Goal: Task Accomplishment & Management: Manage account settings

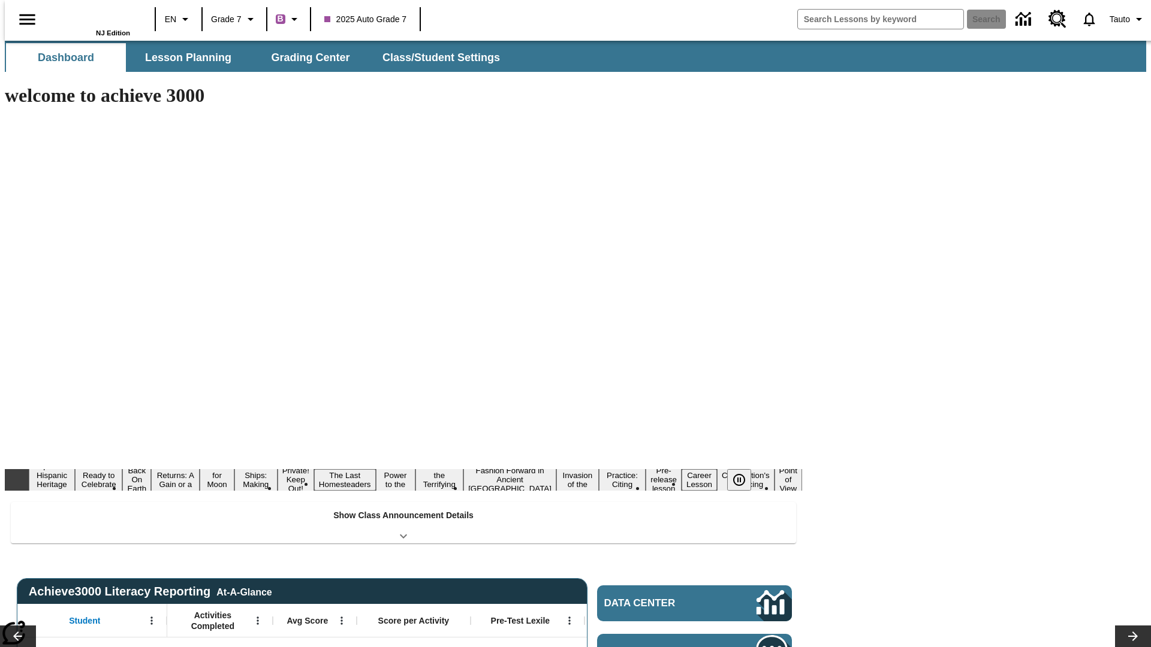
type input "-1"
click at [435, 58] on span "Class/Student Settings" at bounding box center [441, 58] width 117 height 14
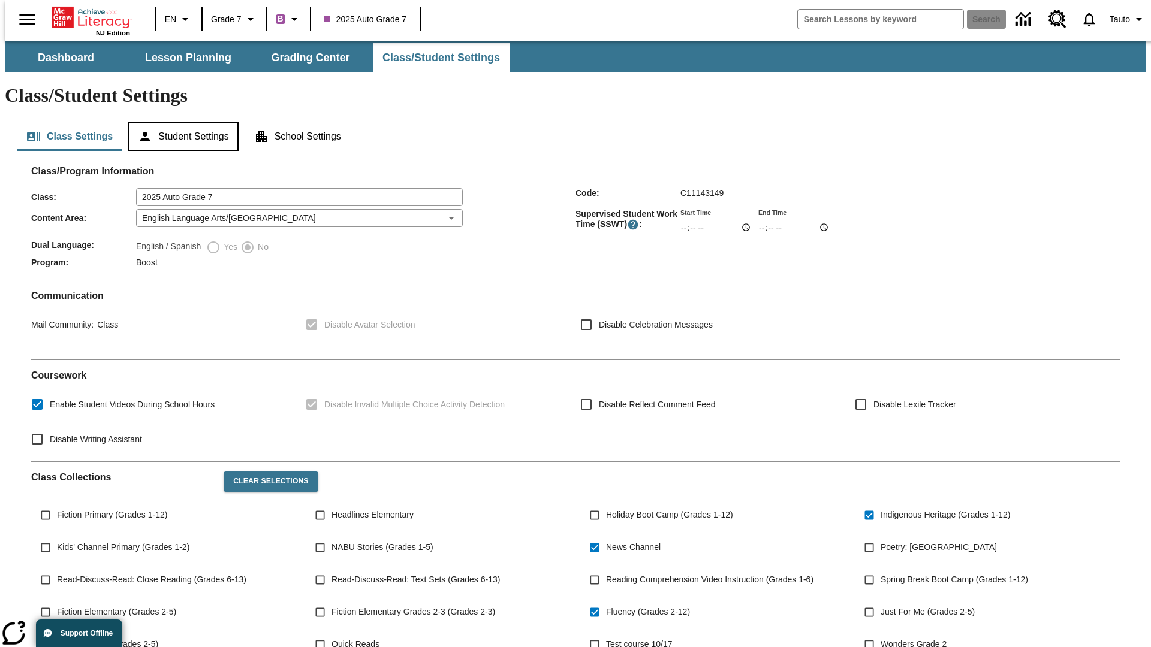
click at [180, 122] on button "Student Settings" at bounding box center [183, 136] width 110 height 29
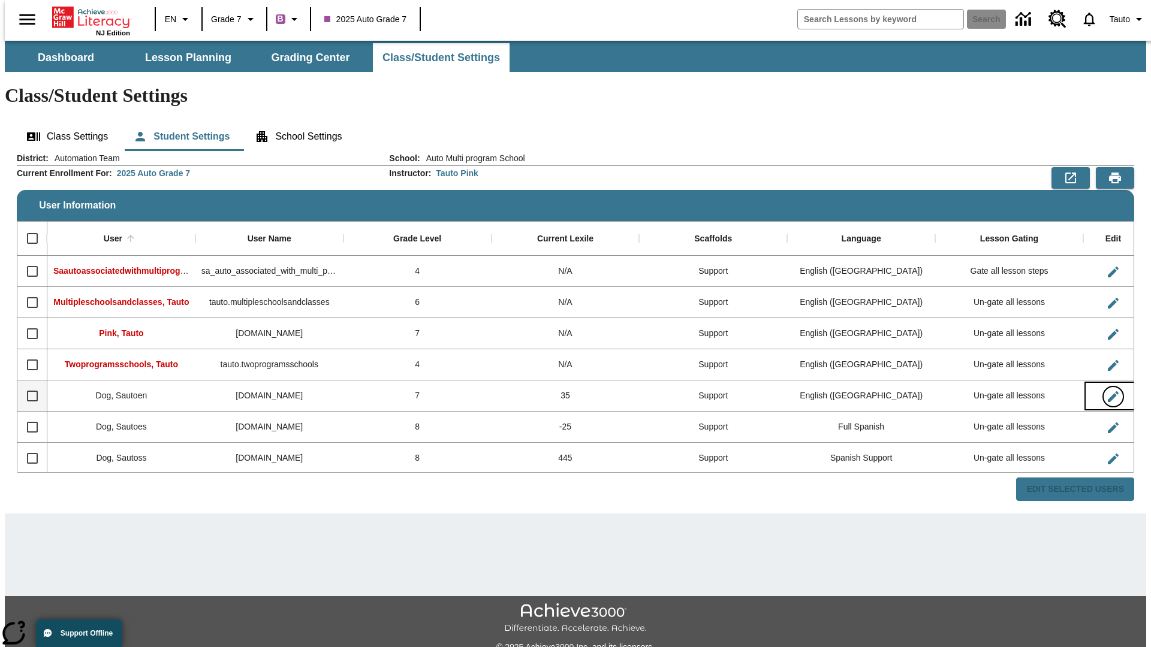
click at [1107, 391] on icon "Edit User" at bounding box center [1112, 396] width 11 height 11
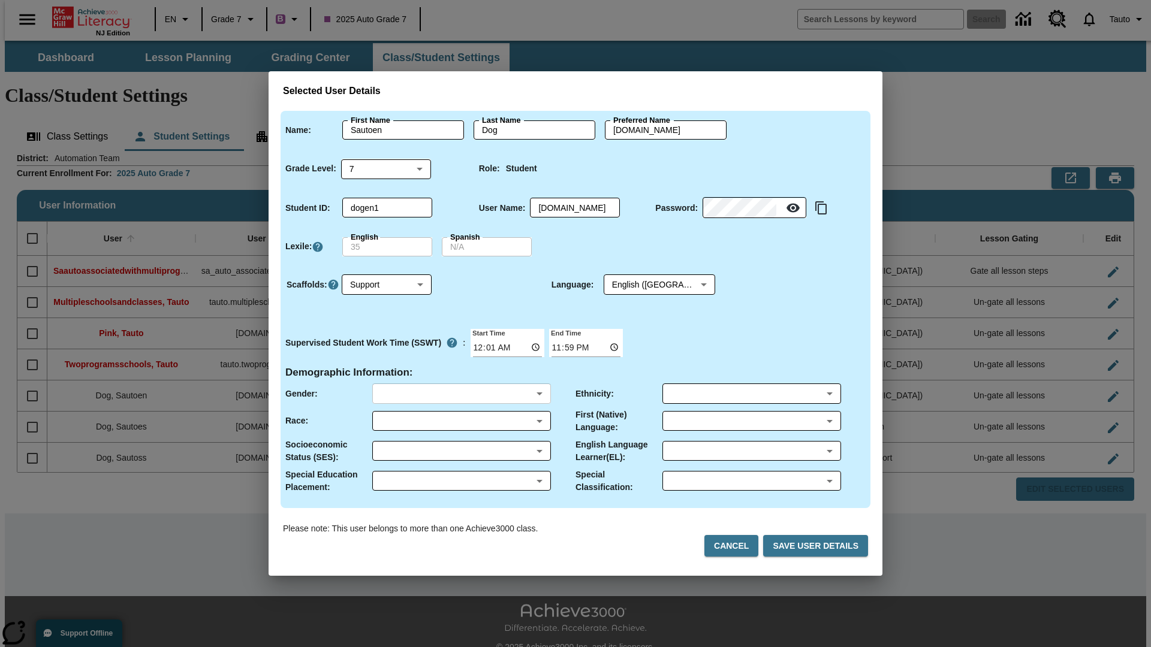
click at [461, 394] on body "Skip to main content NJ Edition EN Grade 7 B 2025 Auto Grade 7 Search 0 Tauto D…" at bounding box center [575, 357] width 1141 height 633
click at [461, 421] on body "Skip to main content NJ Edition EN Grade 7 B 2025 Auto Grade 7 Search 0 Tauto D…" at bounding box center [575, 357] width 1141 height 633
click at [461, 451] on body "Skip to main content NJ Edition EN Grade 7 B 2025 Auto Grade 7 Search 0 Tauto D…" at bounding box center [575, 357] width 1141 height 633
click at [461, 481] on body "Skip to main content NJ Edition EN Grade 7 B 2025 Auto Grade 7 Search 0 Tauto D…" at bounding box center [575, 357] width 1141 height 633
click at [751, 394] on body "Skip to main content NJ Edition EN Grade 7 B 2025 Auto Grade 7 Search 0 Tauto D…" at bounding box center [575, 357] width 1141 height 633
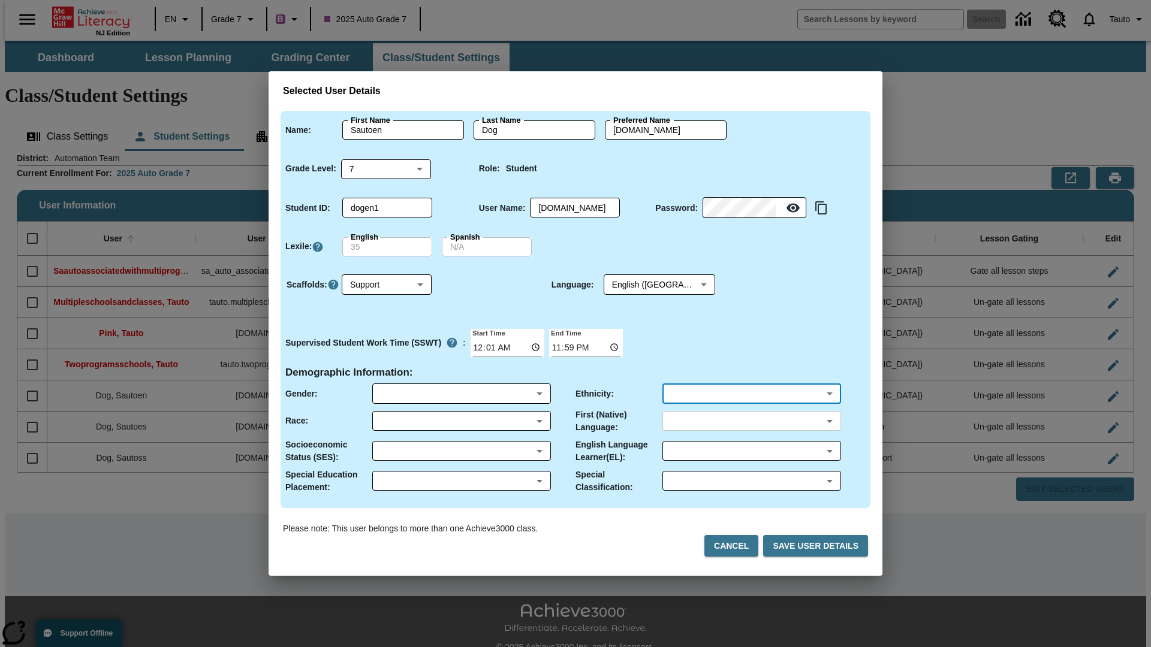
click at [751, 421] on body "Skip to main content NJ Edition EN Grade 7 B 2025 Auto Grade 7 Search 0 Tauto D…" at bounding box center [575, 357] width 1141 height 633
click at [751, 451] on body "Skip to main content NJ Edition EN Grade 7 B 2025 Auto Grade 7 Search 0 Tauto D…" at bounding box center [575, 357] width 1141 height 633
click at [751, 481] on body "Skip to main content NJ Edition EN Grade 7 B 2025 Auto Grade 7 Search 0 Tauto D…" at bounding box center [575, 357] width 1141 height 633
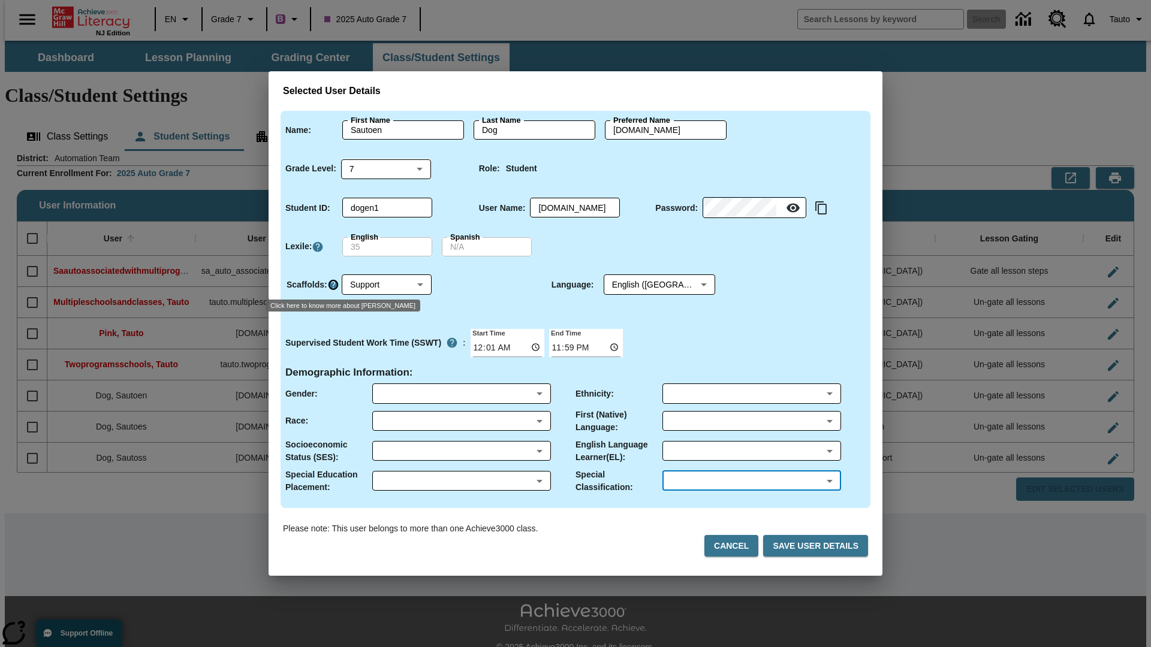
click at [333, 285] on icon "Click here to know more about Scaffolds" at bounding box center [333, 285] width 12 height 12
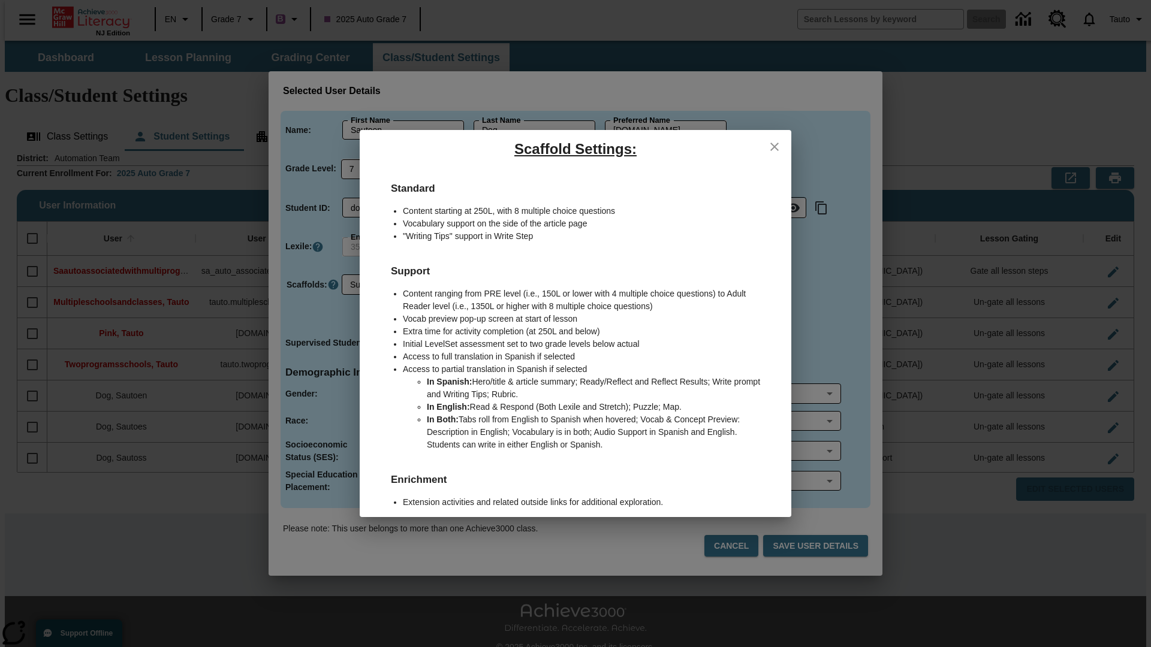
click at [774, 146] on icon "close" at bounding box center [774, 147] width 8 height 8
